Goal: Task Accomplishment & Management: Manage account settings

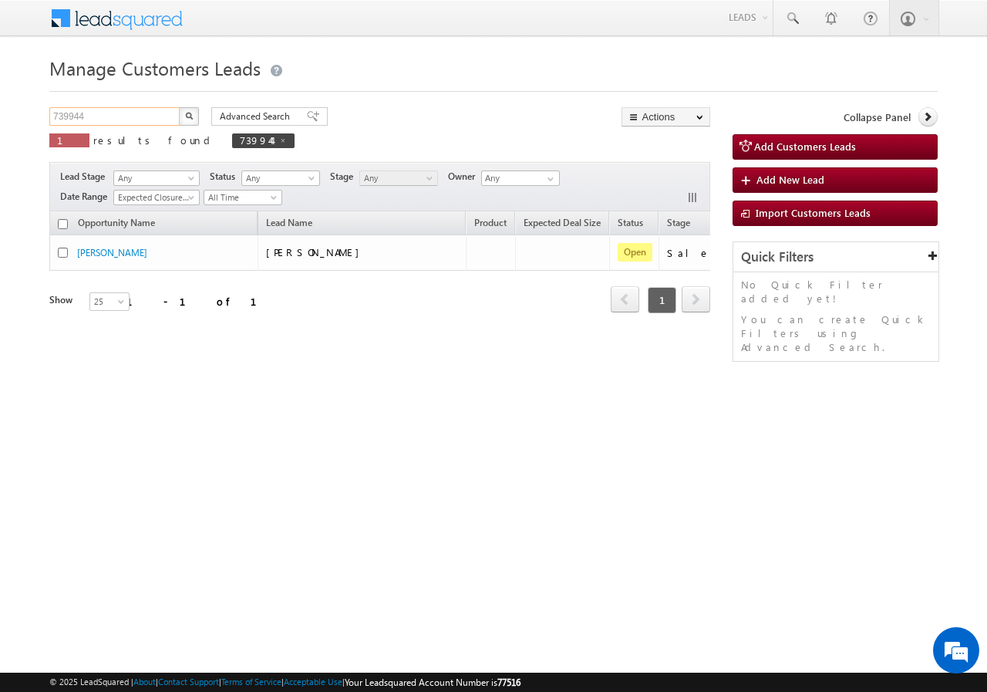
click at [112, 121] on input "739944" at bounding box center [115, 116] width 132 height 19
paste input "57259"
type input "757259"
click at [181, 116] on button "button" at bounding box center [189, 116] width 20 height 19
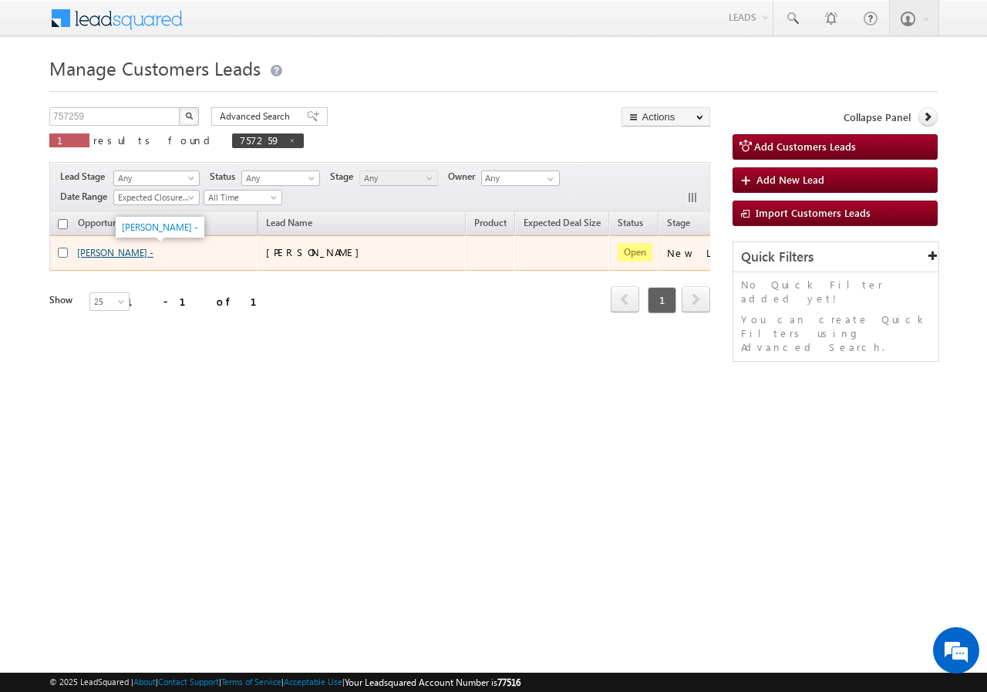
click at [115, 252] on link "MR R N DESAI -" at bounding box center [115, 253] width 76 height 12
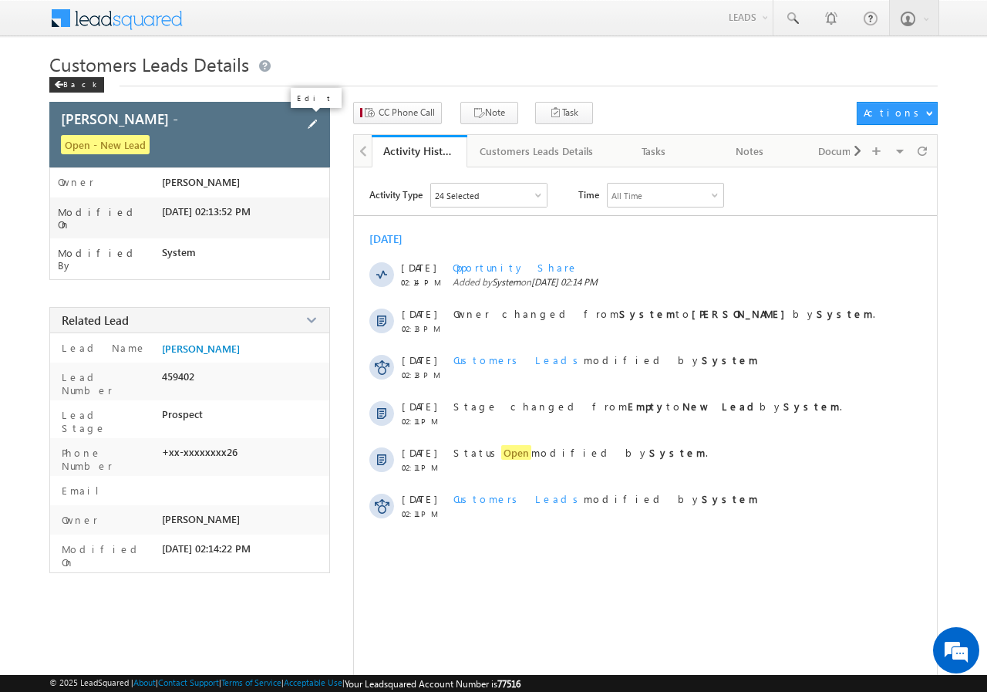
click at [311, 127] on span at bounding box center [312, 124] width 17 height 17
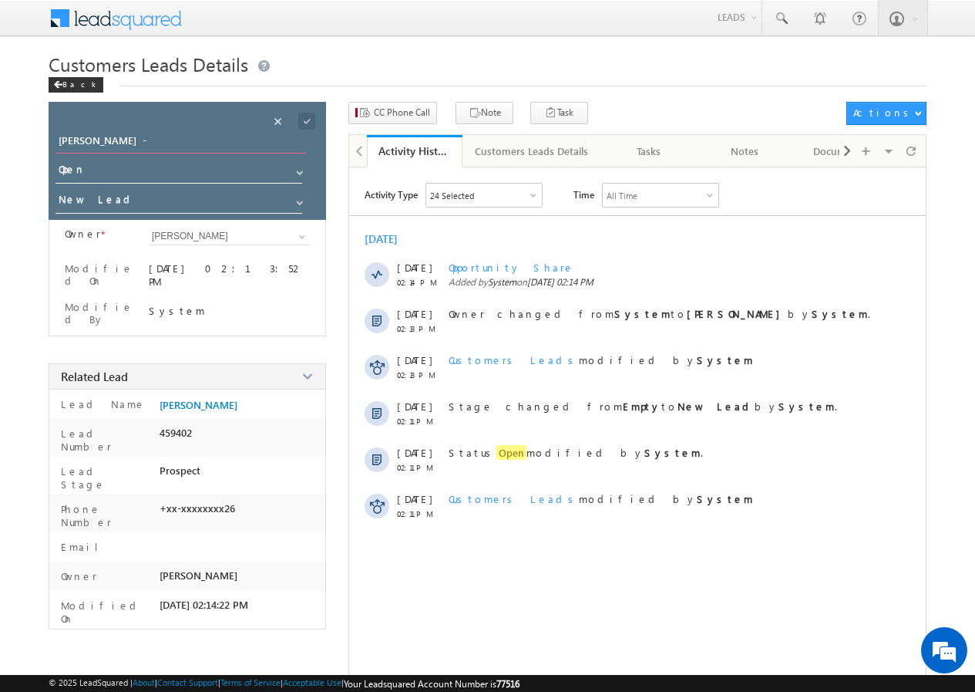
drag, startPoint x: 159, startPoint y: 137, endPoint x: 0, endPoint y: 135, distance: 158.8
click at [0, 136] on body "Menu Zishan Qureshi sitar a4@ks erve. co.in" at bounding box center [487, 365] width 975 height 731
type input "[PERSON_NAME]"
click at [308, 123] on span at bounding box center [306, 121] width 17 height 17
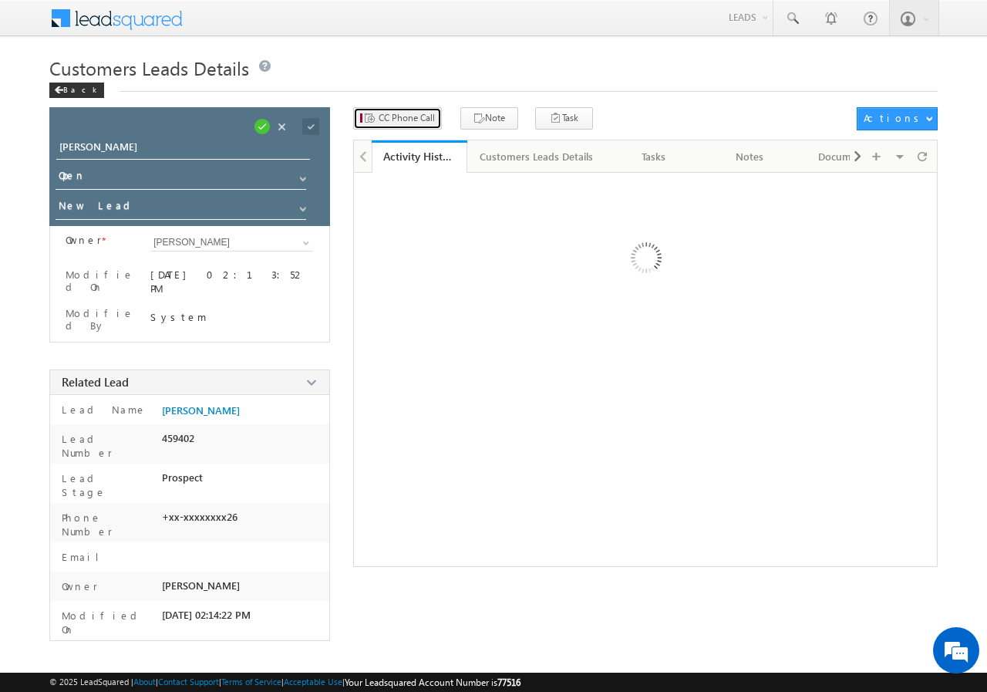
click at [406, 111] on span "CC Phone Call" at bounding box center [407, 118] width 56 height 14
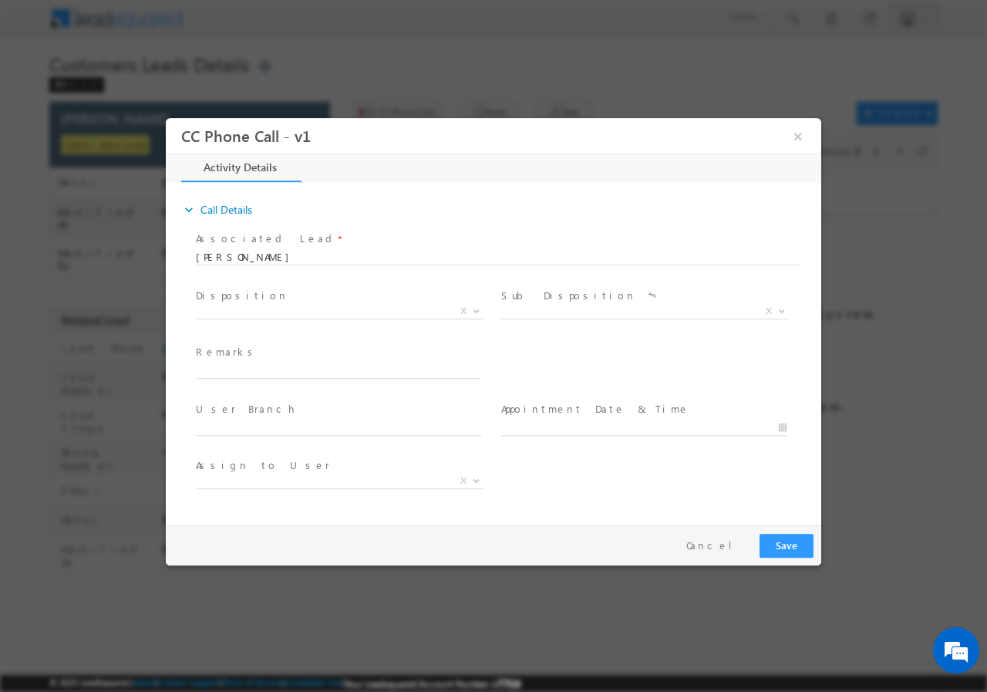
select select "agravat.kuldeep@sgrlimited.in"
click at [314, 306] on span "X" at bounding box center [340, 310] width 288 height 15
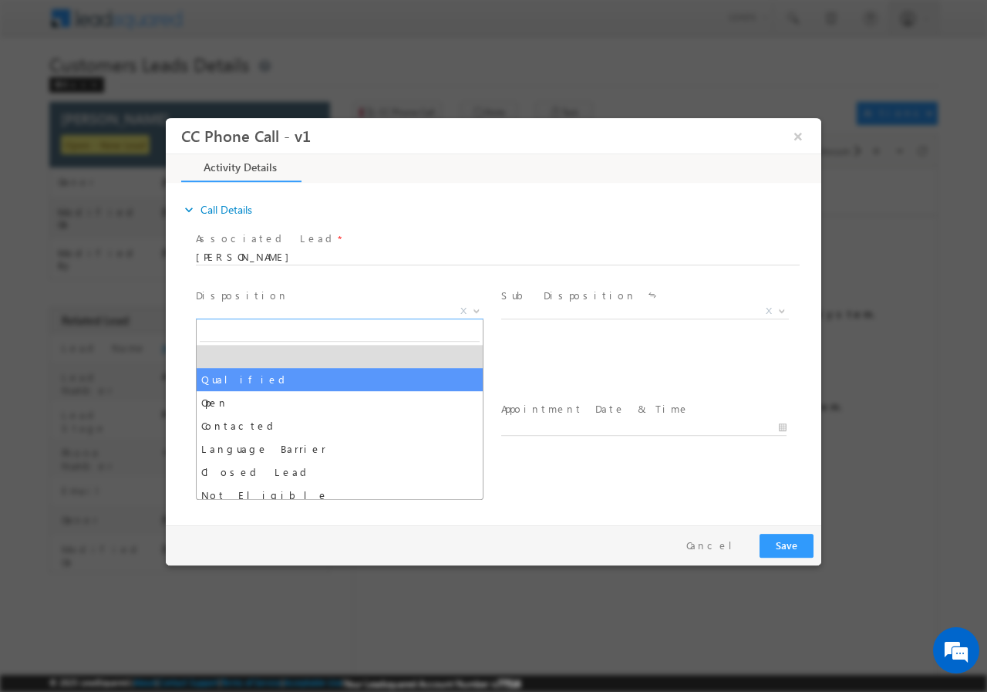
select select "Qualified"
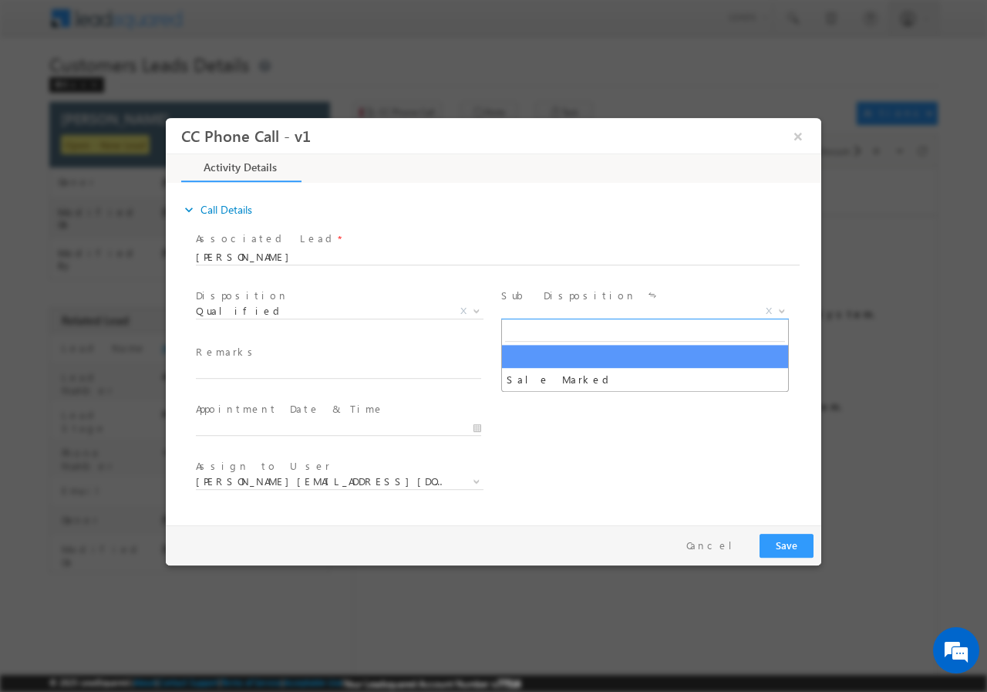
click at [550, 315] on span "X" at bounding box center [645, 310] width 288 height 15
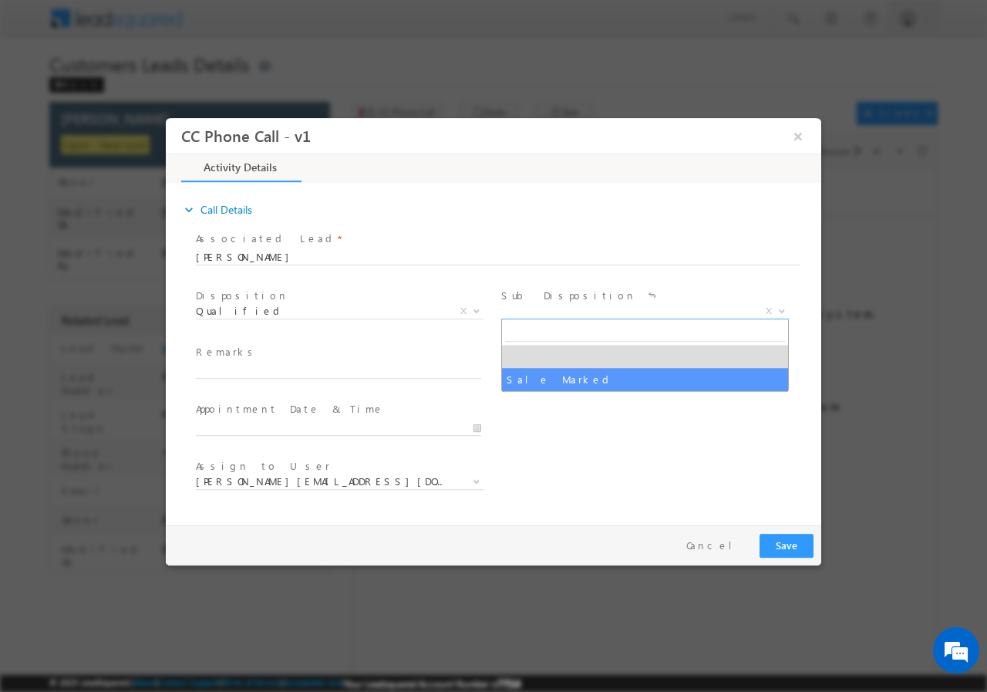
select select "Sale Marked"
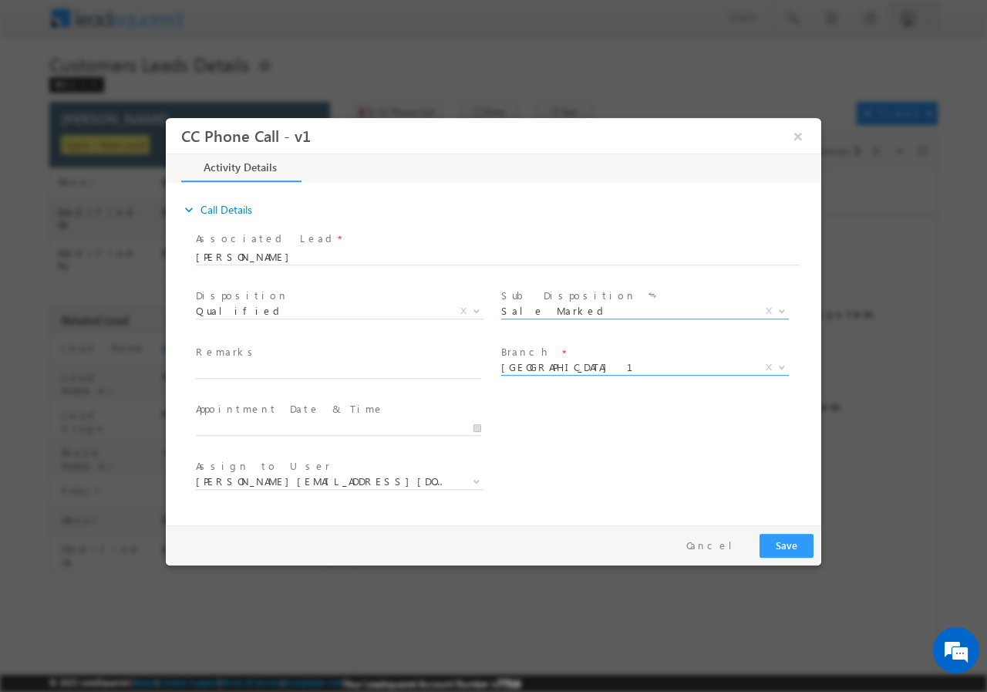
click at [555, 370] on span "Ahmedabad 1" at bounding box center [626, 366] width 251 height 14
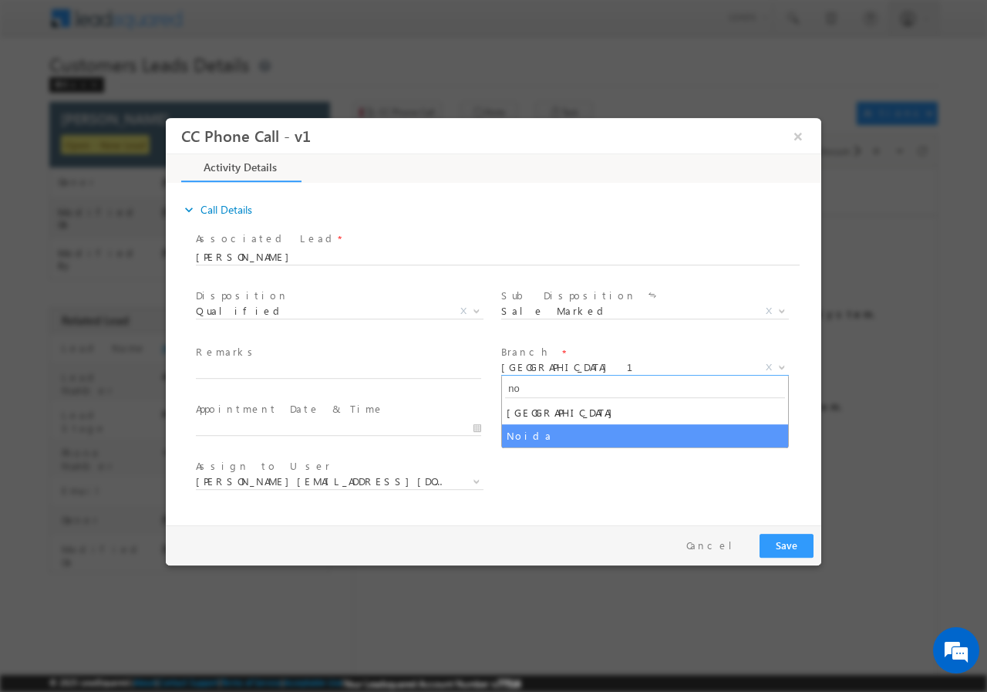
type input "no"
select select "Noida"
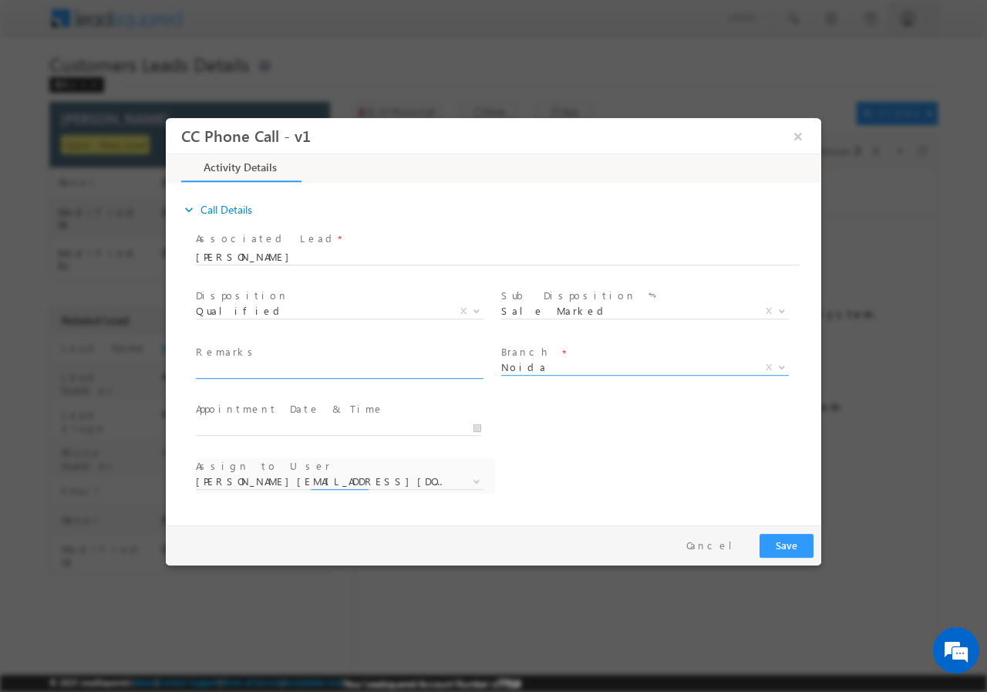
select select "akash.kumar1@sgrlimited.in"
click at [265, 372] on input "text" at bounding box center [338, 369] width 285 height 15
paste input "757259//VB_Interested//Iqbal Saifi//7827257626// Construction// loan req-15L// …"
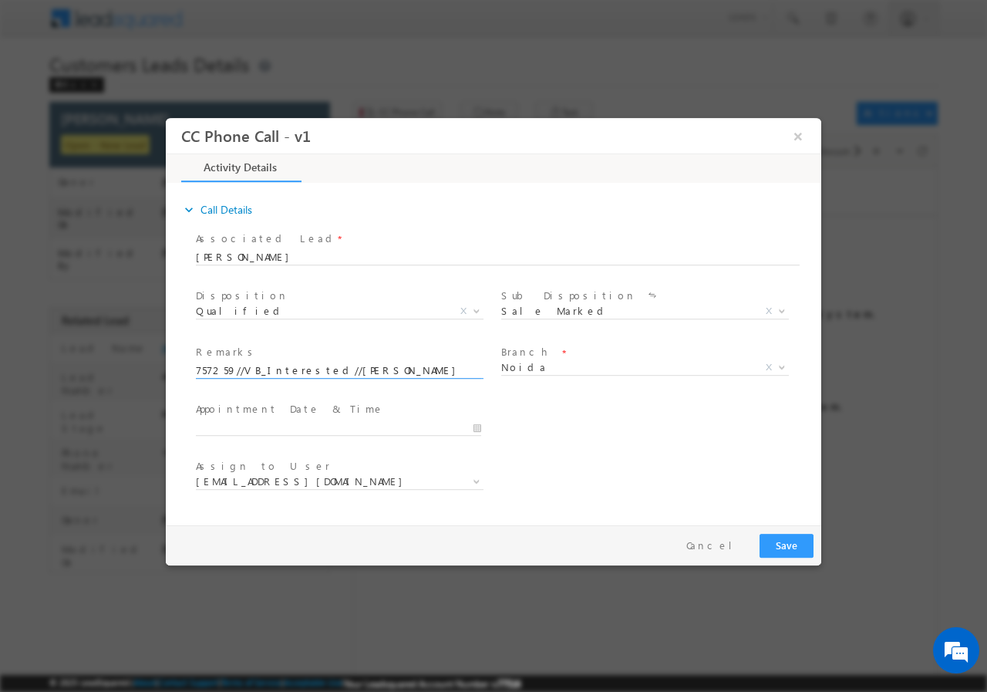
scroll to position [0, 649]
type input "757259//VB_Interested//Iqbal Saifi//7827257626// Construction// loan req-15L// …"
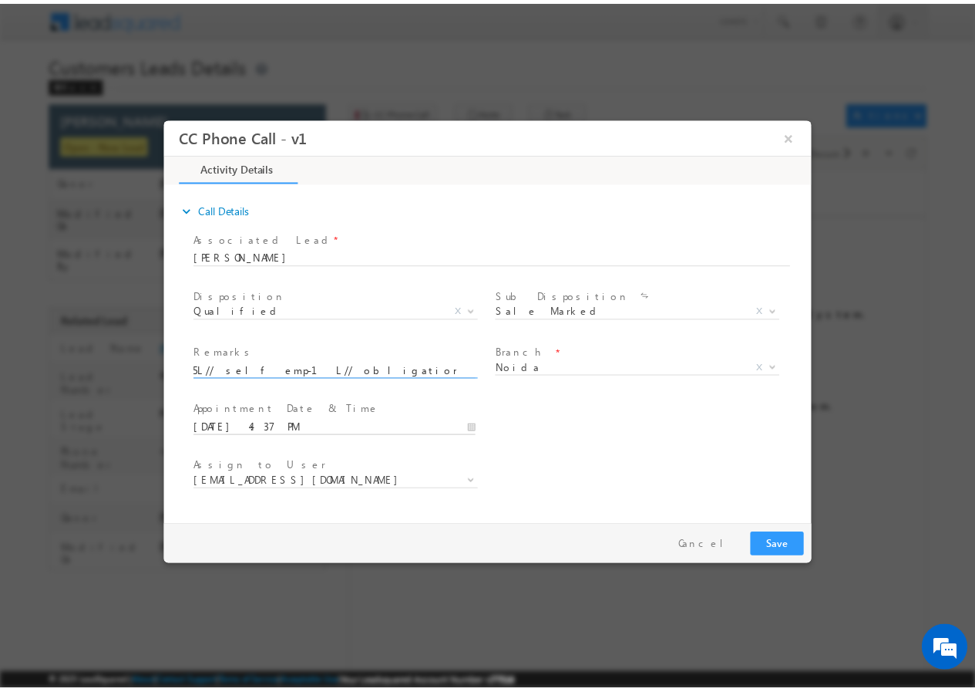
scroll to position [0, 0]
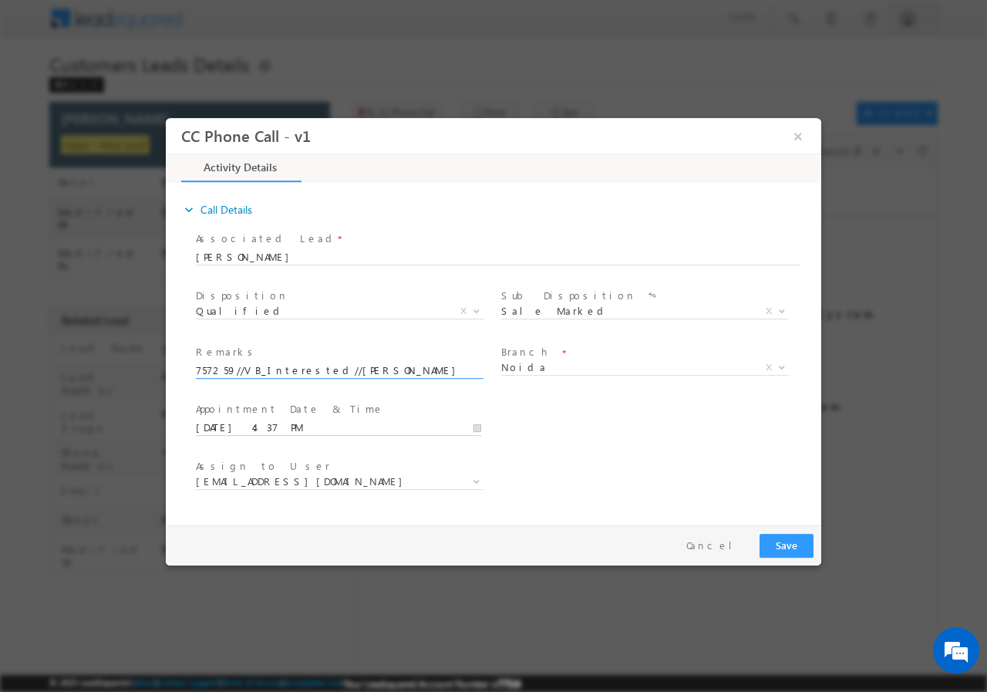
click at [476, 430] on input "08/13/2025 4:37 PM" at bounding box center [338, 426] width 285 height 15
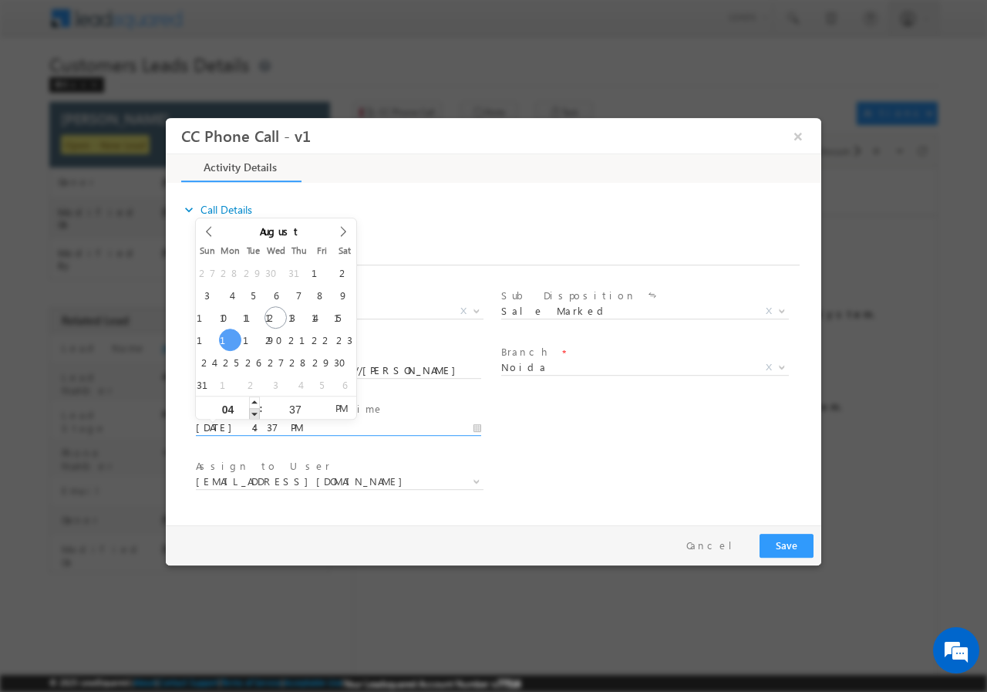
type input "08/18/2025 3:37 PM"
type input "03"
click at [254, 413] on span at bounding box center [254, 413] width 11 height 12
type input "08/18/2025 2:37 PM"
type input "02"
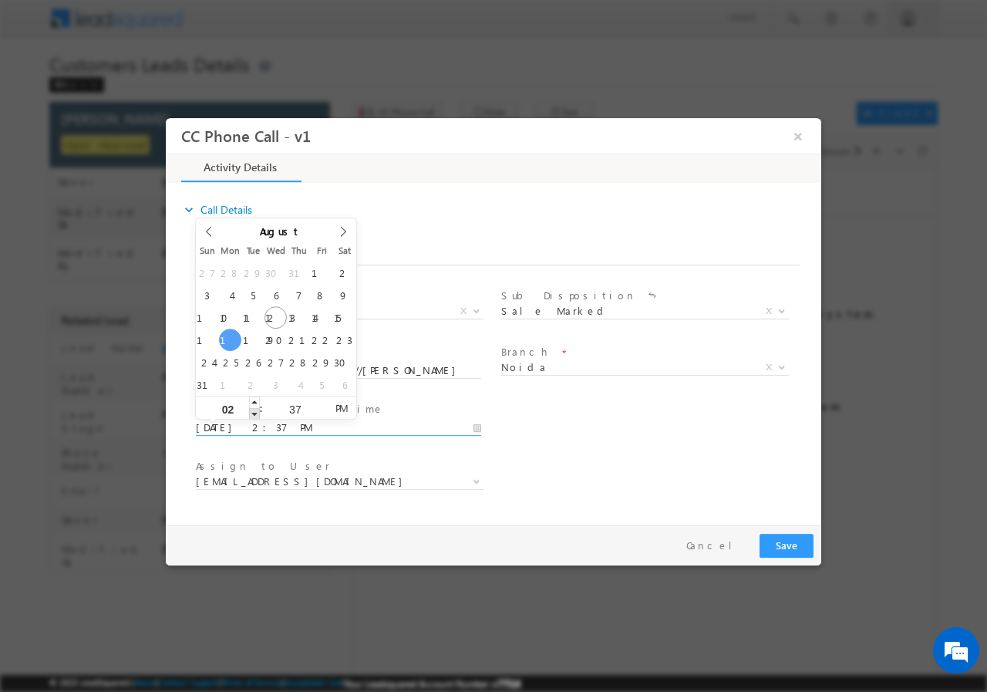
click at [254, 413] on span at bounding box center [254, 413] width 11 height 12
type input "08/18/2025 1:37 PM"
type input "01"
click at [254, 413] on span at bounding box center [254, 413] width 11 height 12
type input "08/18/2025 12:37 PM"
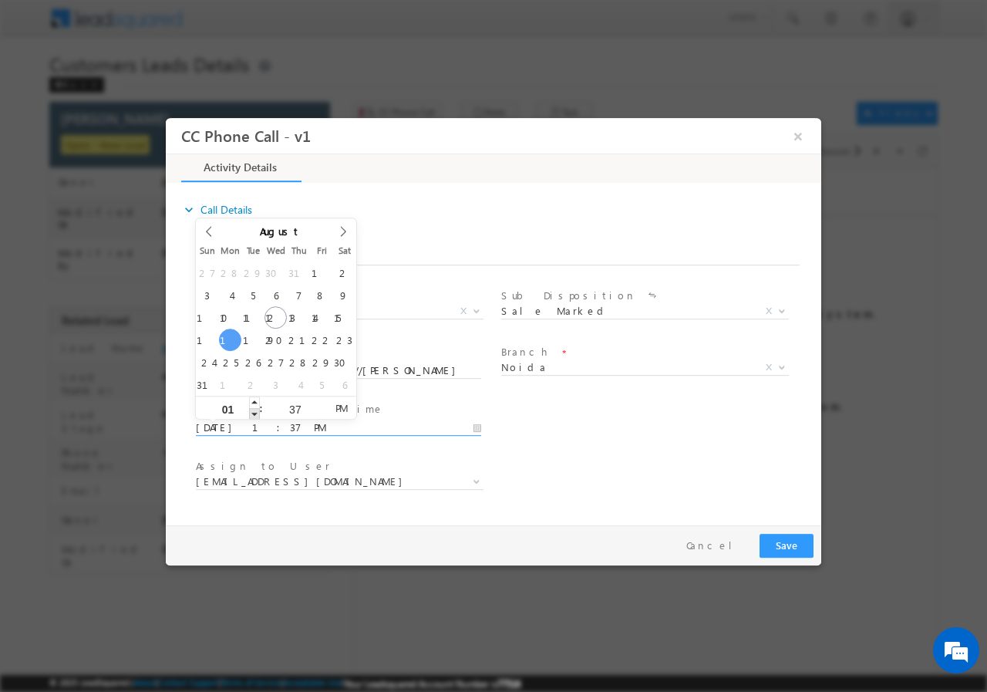
type input "12"
click at [254, 413] on span at bounding box center [254, 413] width 11 height 12
type input "08/18/2025 11:37 AM"
type input "11"
click at [254, 413] on span at bounding box center [254, 413] width 11 height 12
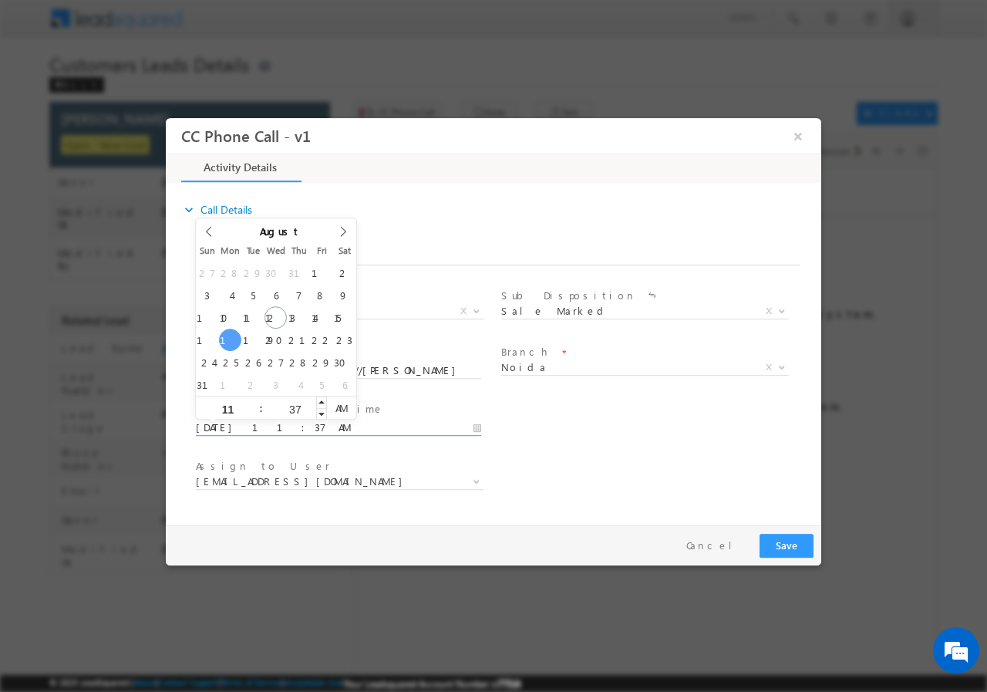
click at [292, 404] on input "37" at bounding box center [295, 408] width 64 height 10
click at [295, 402] on div "37" at bounding box center [295, 407] width 64 height 23
type input "007"
type input "08/18/2025 11:07 AM"
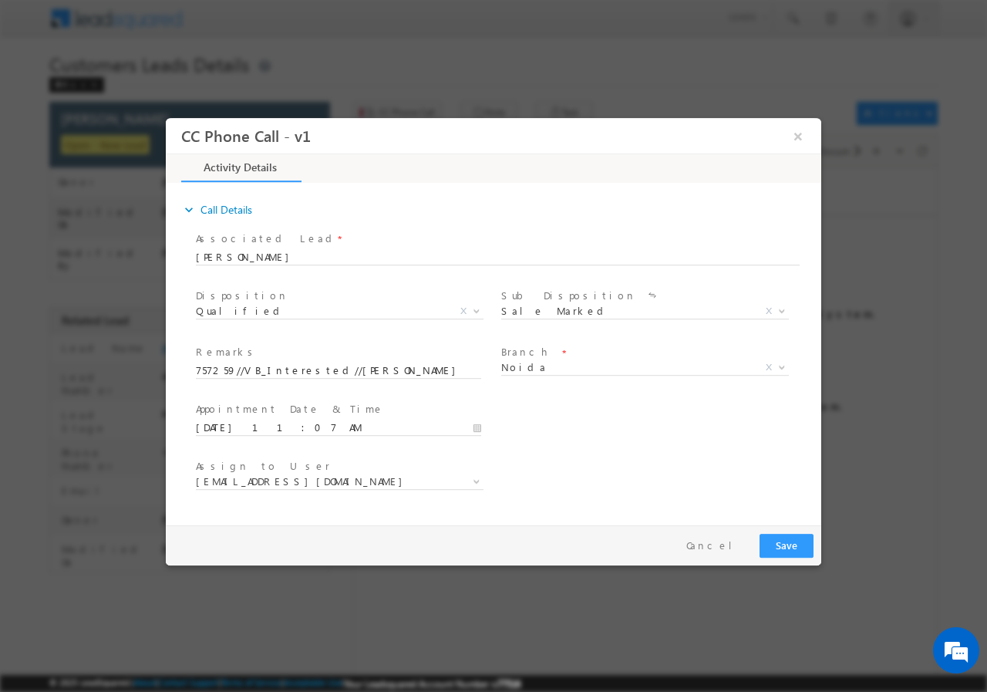
click at [639, 415] on div "User Branch * Appointment Date & Time * 08/18/2025 11:07 AM" at bounding box center [507, 425] width 628 height 57
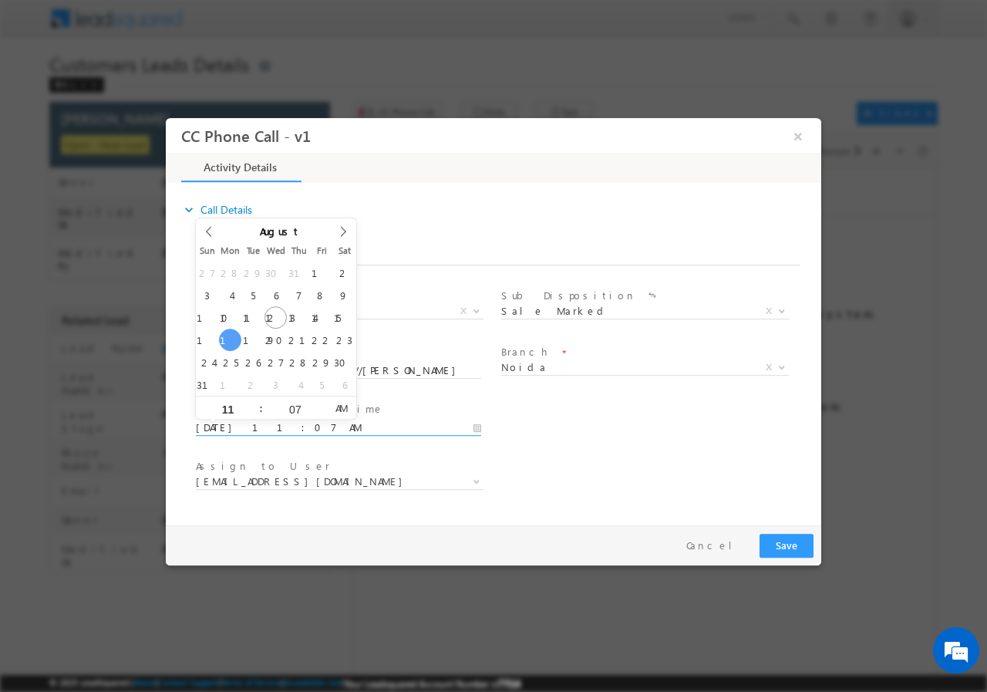
click at [285, 427] on input "08/18/2025 11:07 AM" at bounding box center [338, 426] width 285 height 15
click at [301, 411] on input "07" at bounding box center [295, 408] width 64 height 10
type input "00"
type input "08/18/2025 11:00 AM"
click at [554, 427] on div "User Branch * Appointment Date & Time * 08/18/2025 11:00 AM" at bounding box center [507, 425] width 628 height 57
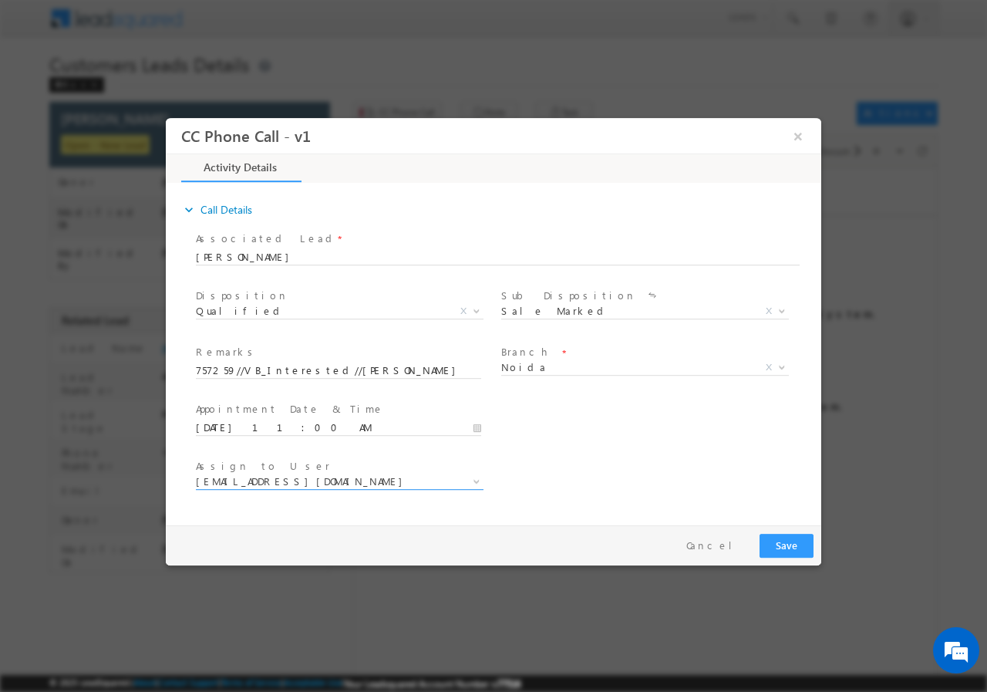
click at [288, 480] on span "akash.kumar1@sgrlimited.in" at bounding box center [321, 480] width 251 height 14
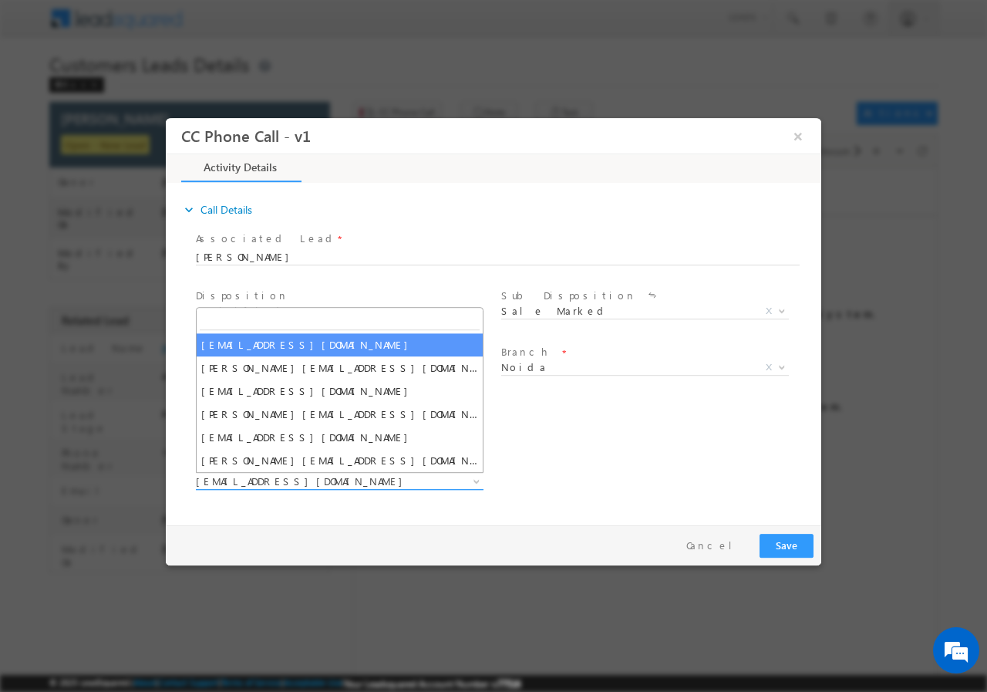
type input "[EMAIL_ADDRESS][DOMAIN_NAME]"
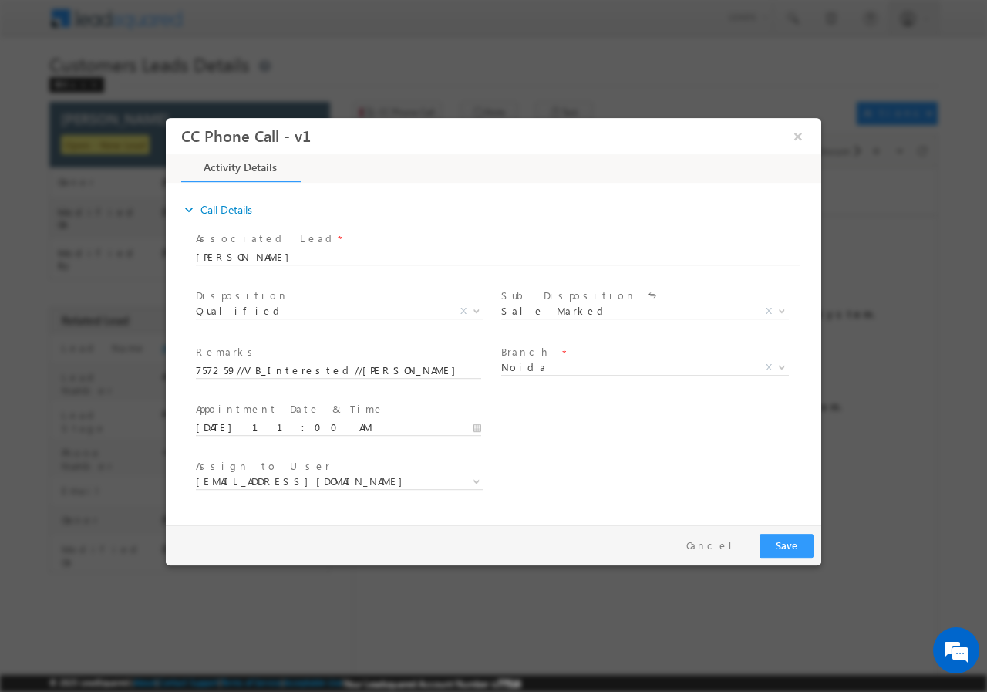
click at [608, 414] on div "User Branch * Appointment Date & Time * 08/18/2025 11:00 AM" at bounding box center [507, 425] width 628 height 57
click at [784, 543] on button "Save" at bounding box center [786, 545] width 54 height 24
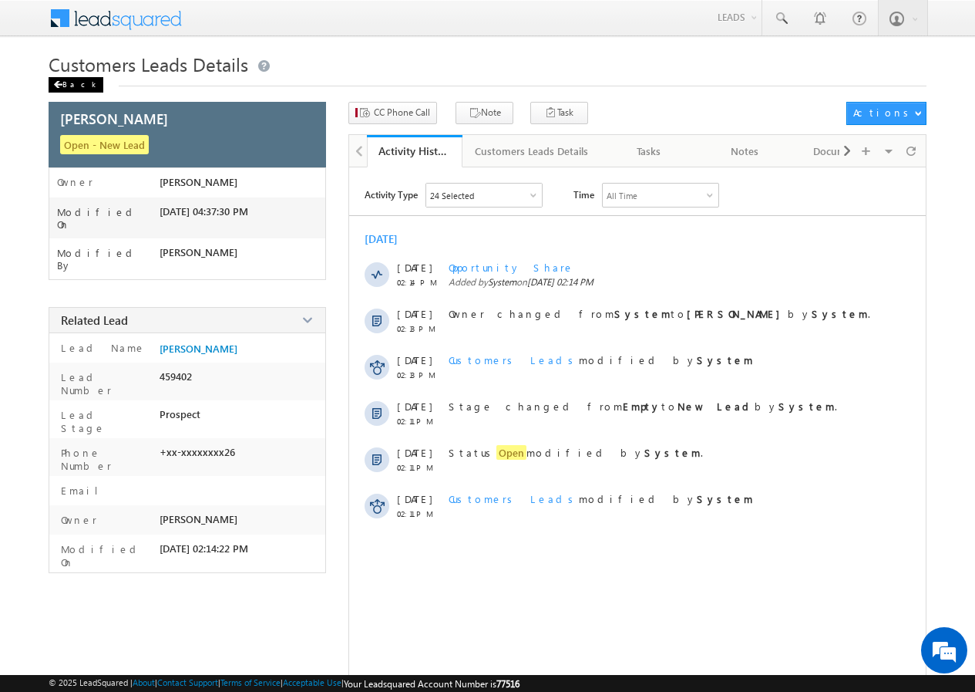
click at [62, 84] on div "Back" at bounding box center [76, 84] width 55 height 15
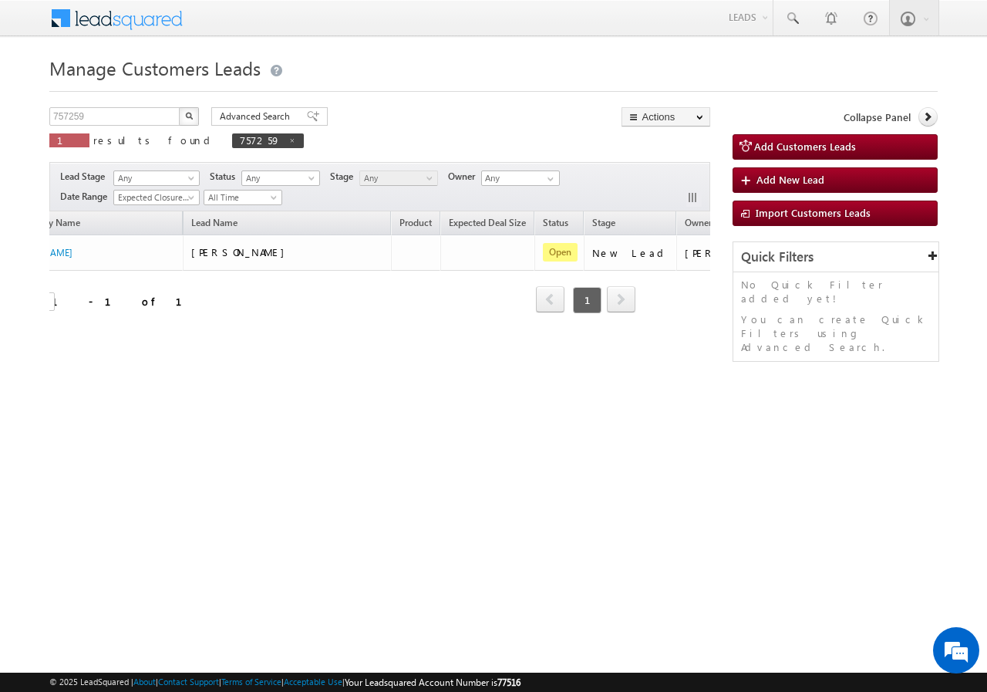
scroll to position [0, 145]
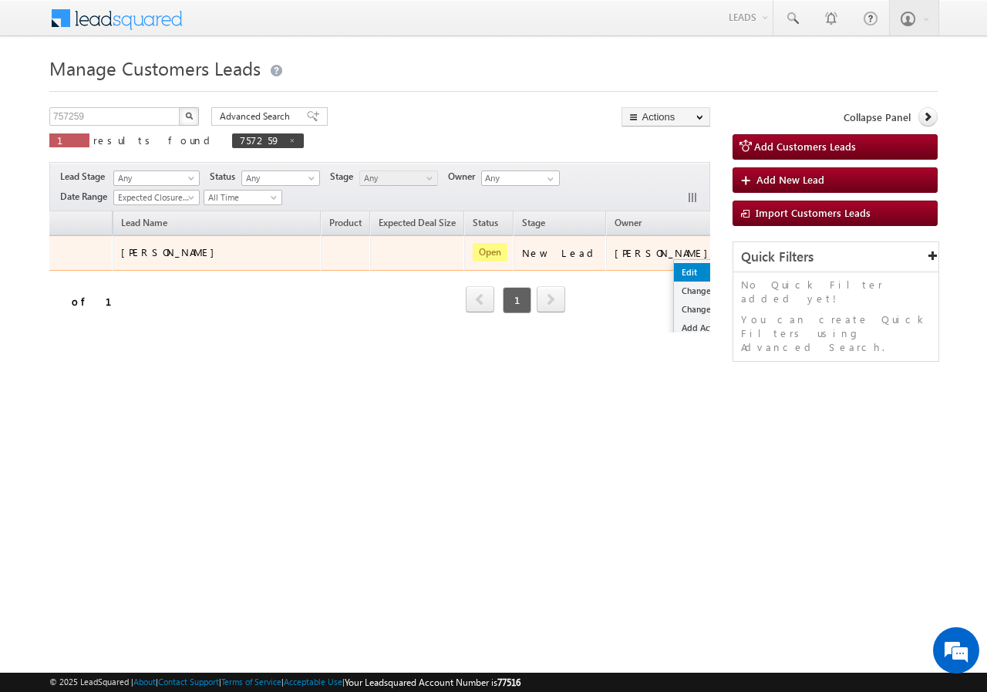
click at [674, 267] on link "Edit" at bounding box center [712, 272] width 77 height 19
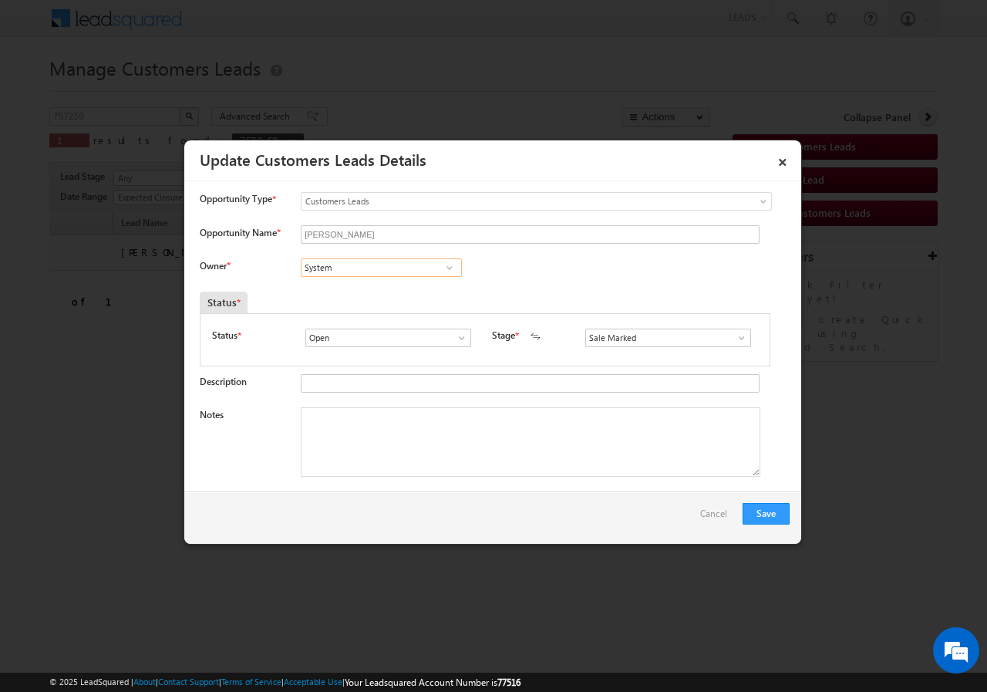
click at [370, 267] on input "System" at bounding box center [381, 267] width 161 height 19
paste input "[EMAIL_ADDRESS][DOMAIN_NAME]"
click at [347, 288] on link "[PERSON_NAME] [EMAIL_ADDRESS][DOMAIN_NAME]" at bounding box center [381, 291] width 161 height 29
type input "[PERSON_NAME]"
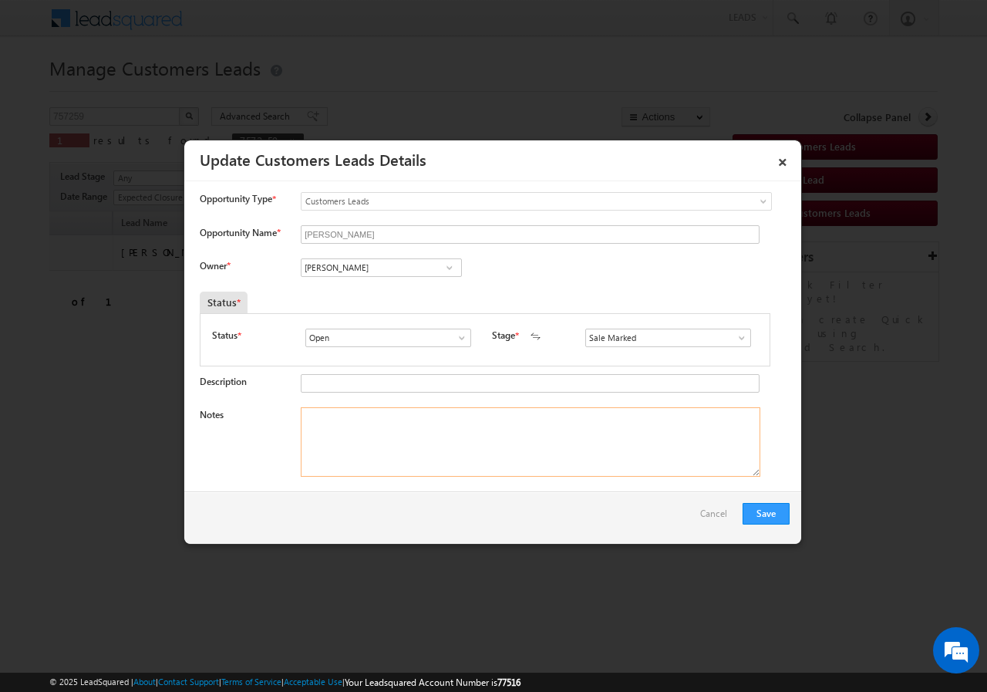
click at [354, 439] on textarea "Notes" at bounding box center [531, 441] width 460 height 69
paste textarea "757259//VB_Interested//[PERSON_NAME]//7827257626// Construction// loan req-15L/…"
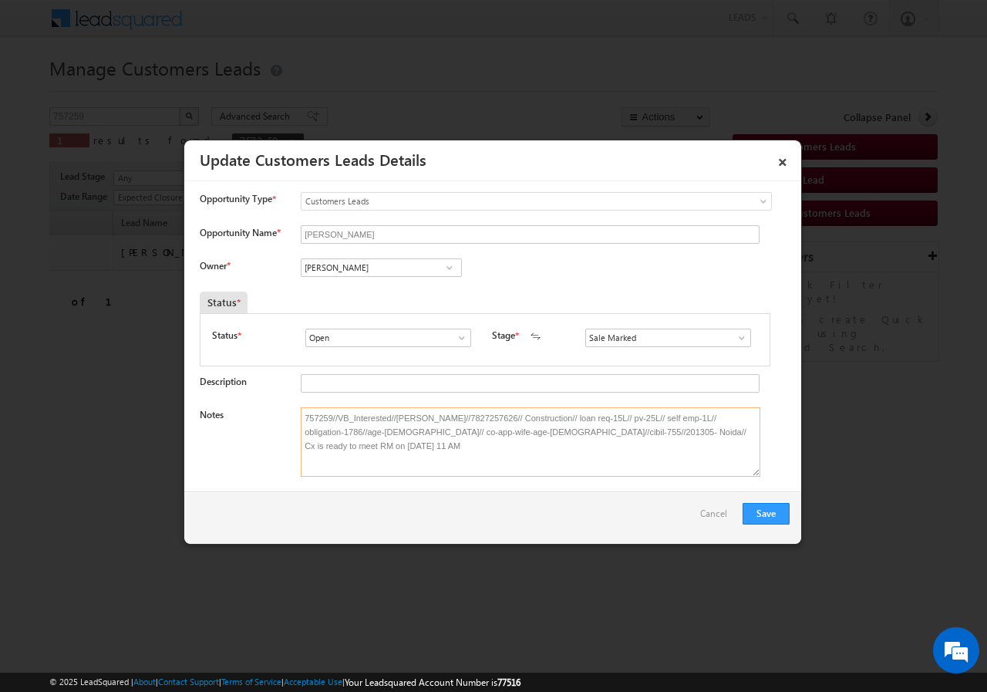
type textarea "757259//VB_Interested//[PERSON_NAME]//7827257626// Construction// loan req-15L/…"
click at [756, 512] on button "Save" at bounding box center [765, 514] width 47 height 22
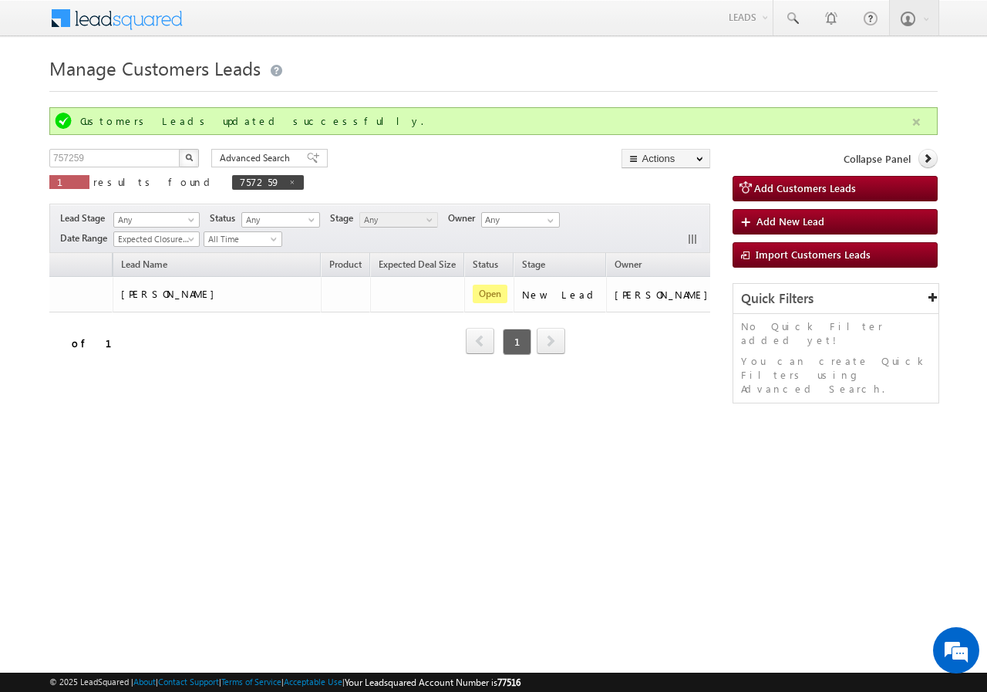
click at [915, 123] on button "button" at bounding box center [916, 122] width 19 height 19
